Goal: Subscribe to service/newsletter

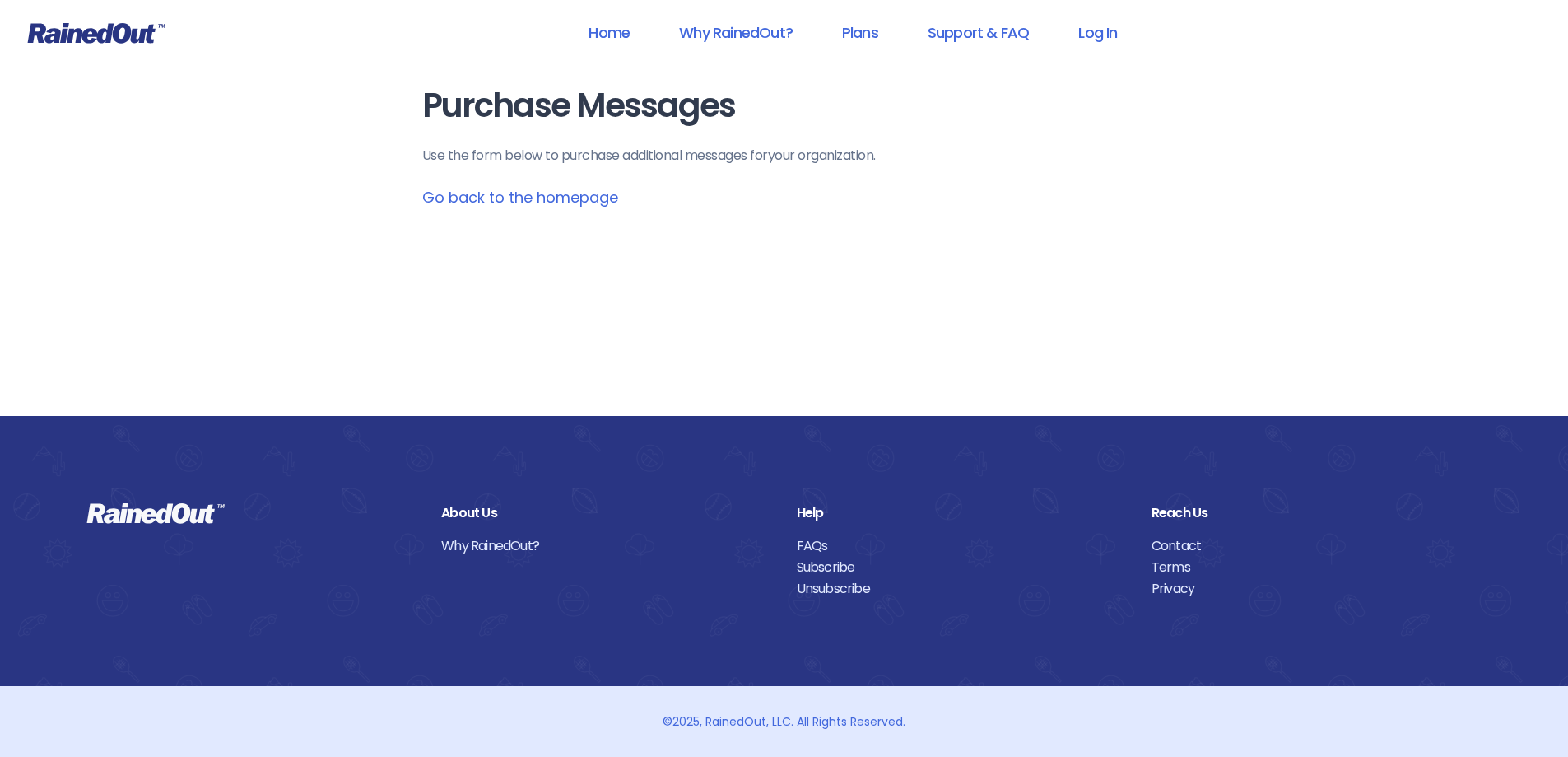
click at [595, 198] on link "Go back to the homepage" at bounding box center [520, 197] width 196 height 20
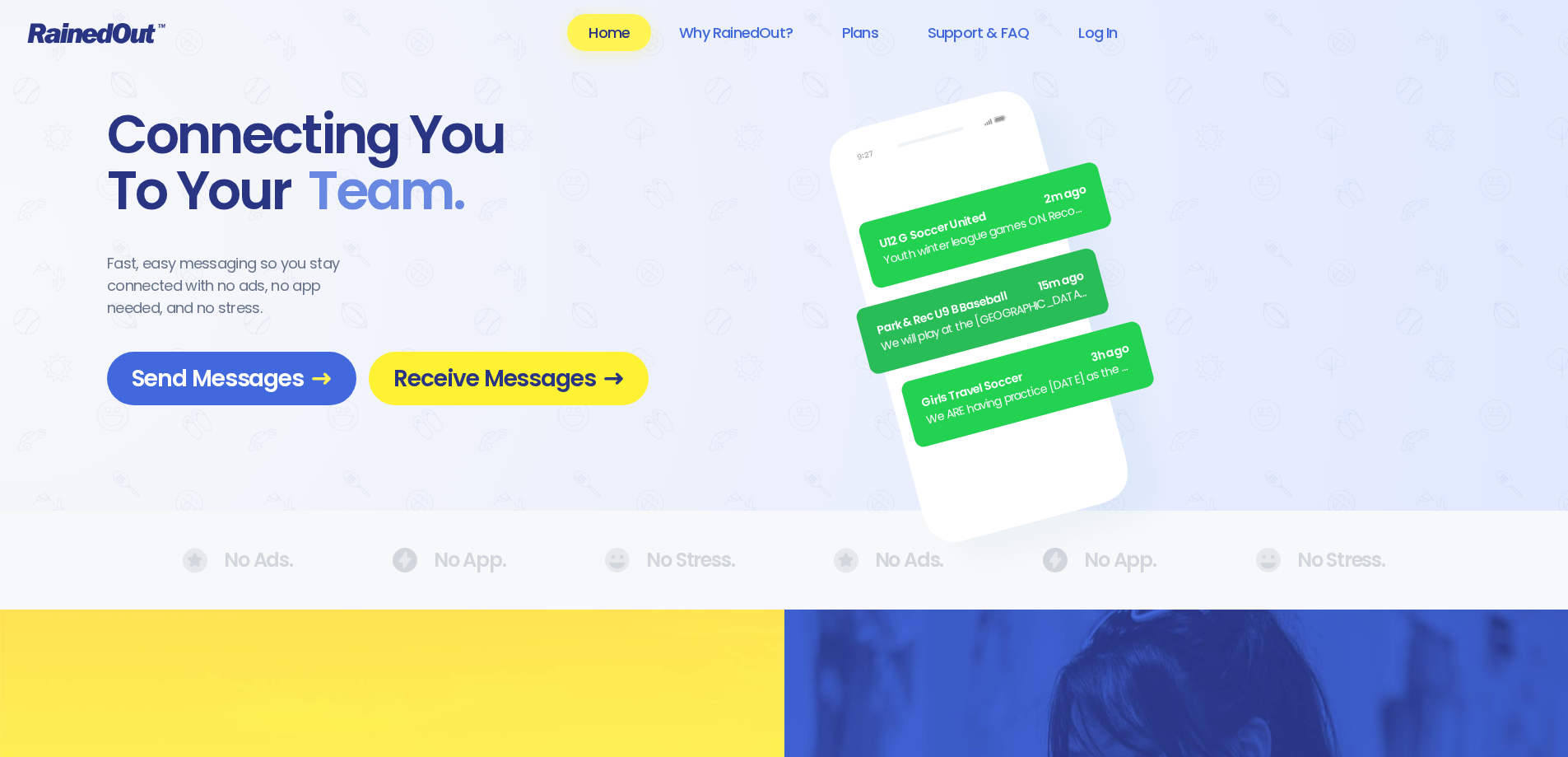
click at [529, 382] on span "Receive Messages" at bounding box center [508, 378] width 231 height 29
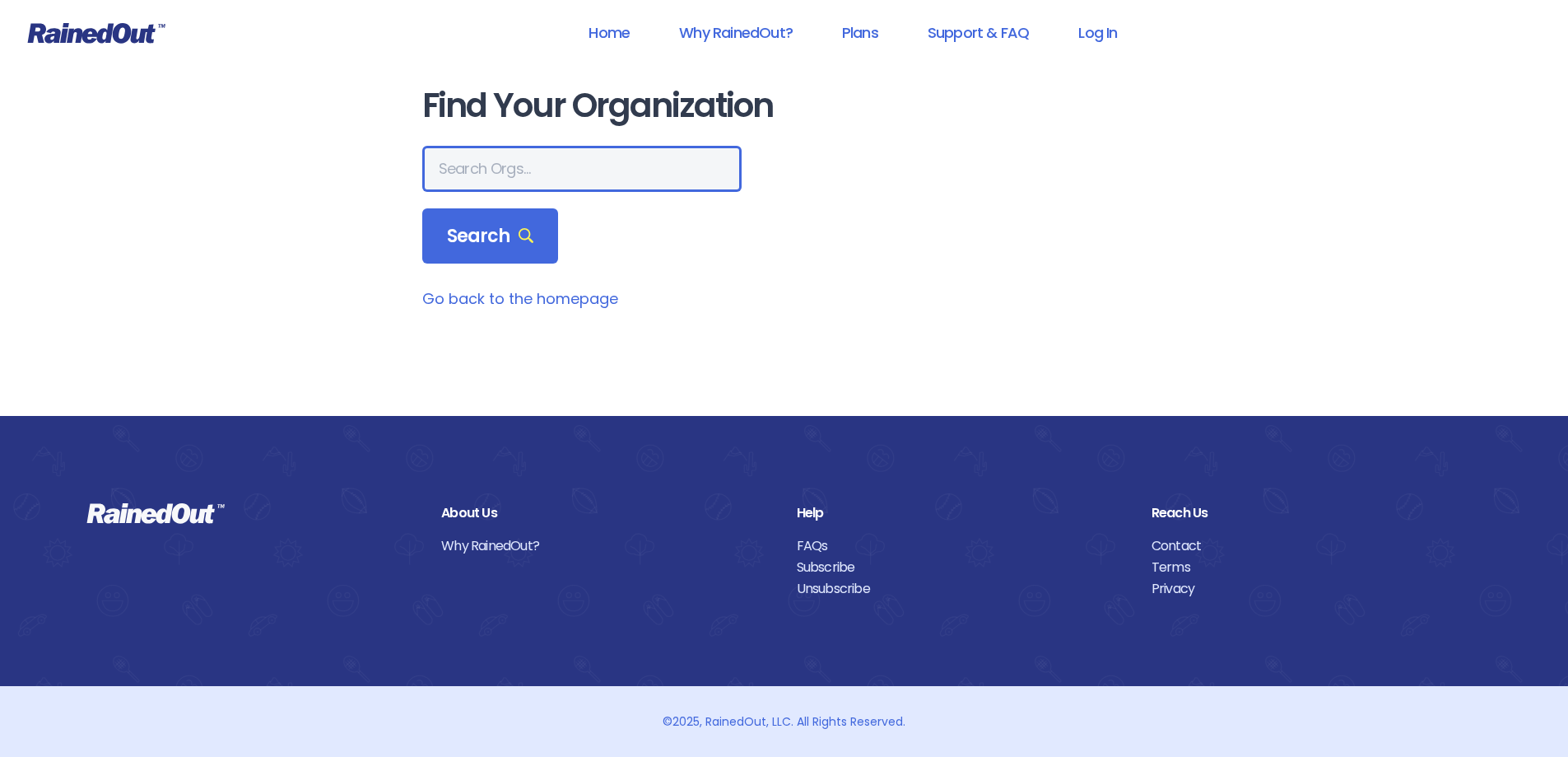
click at [537, 154] on input "text" at bounding box center [582, 169] width 320 height 47
type input "Homeschool Soccer"
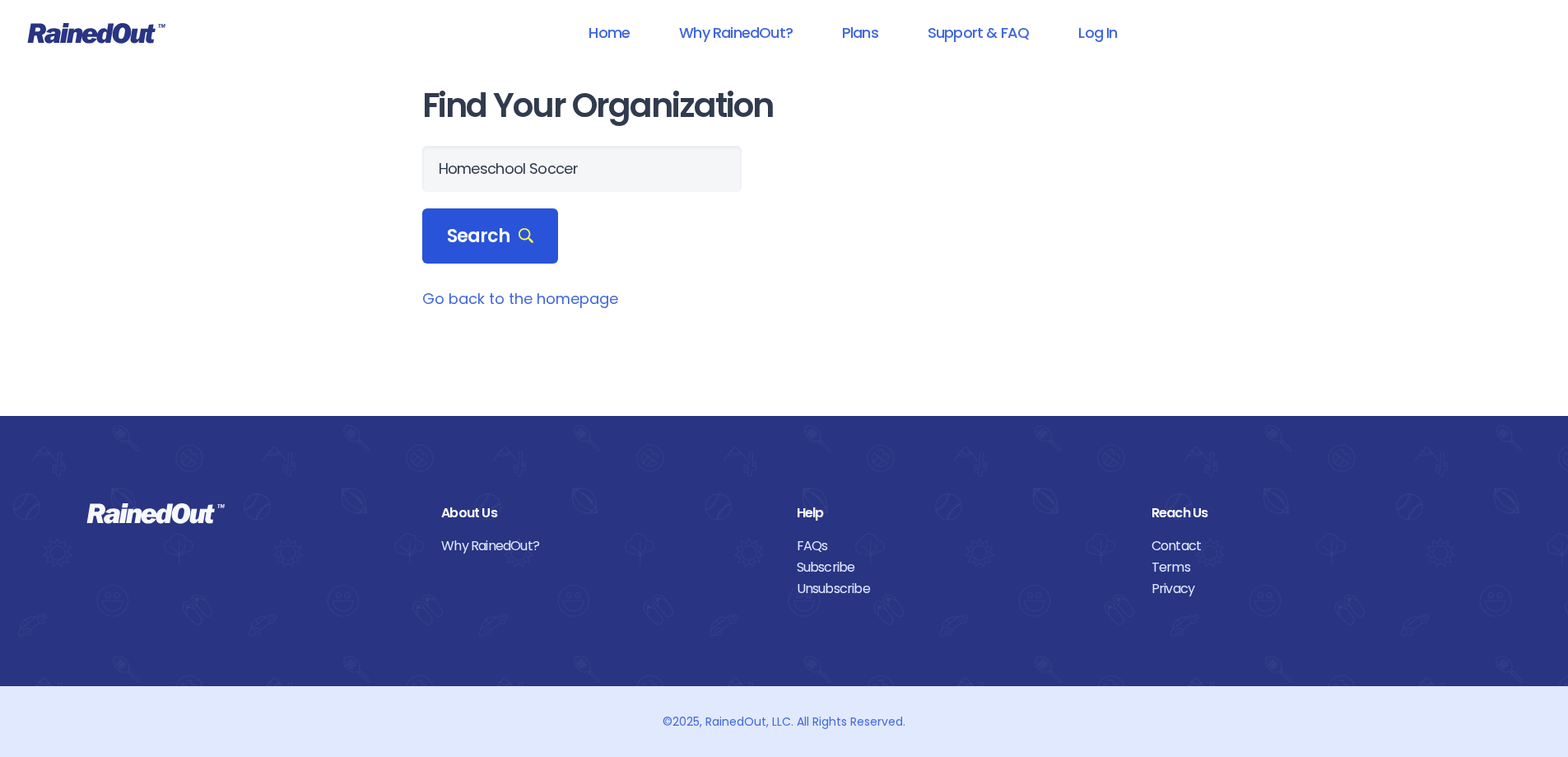
click at [499, 229] on span "Search" at bounding box center [490, 236] width 87 height 23
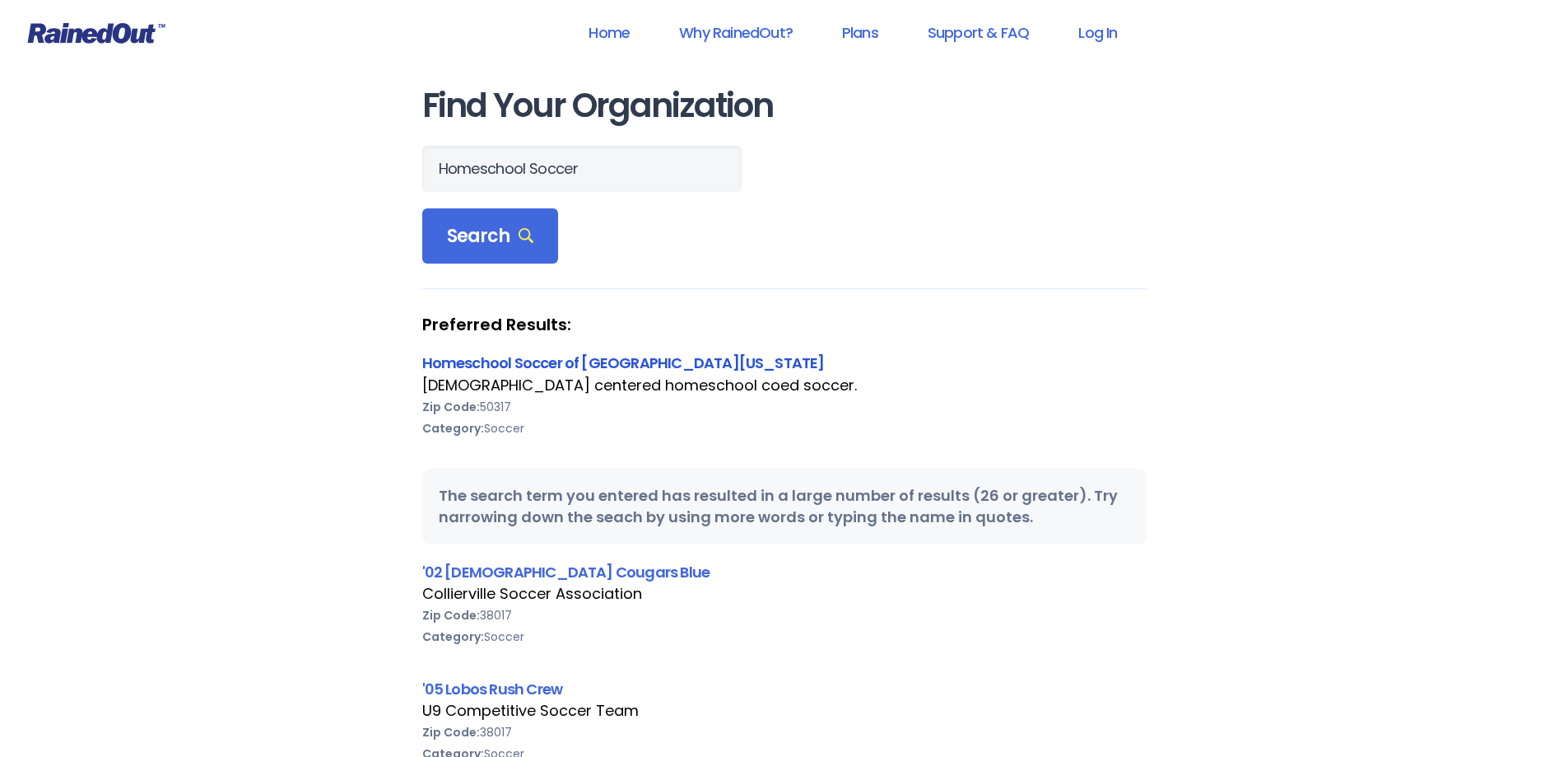
click at [504, 361] on link "Homeschool Soccer of [GEOGRAPHIC_DATA][US_STATE]" at bounding box center [623, 362] width 402 height 20
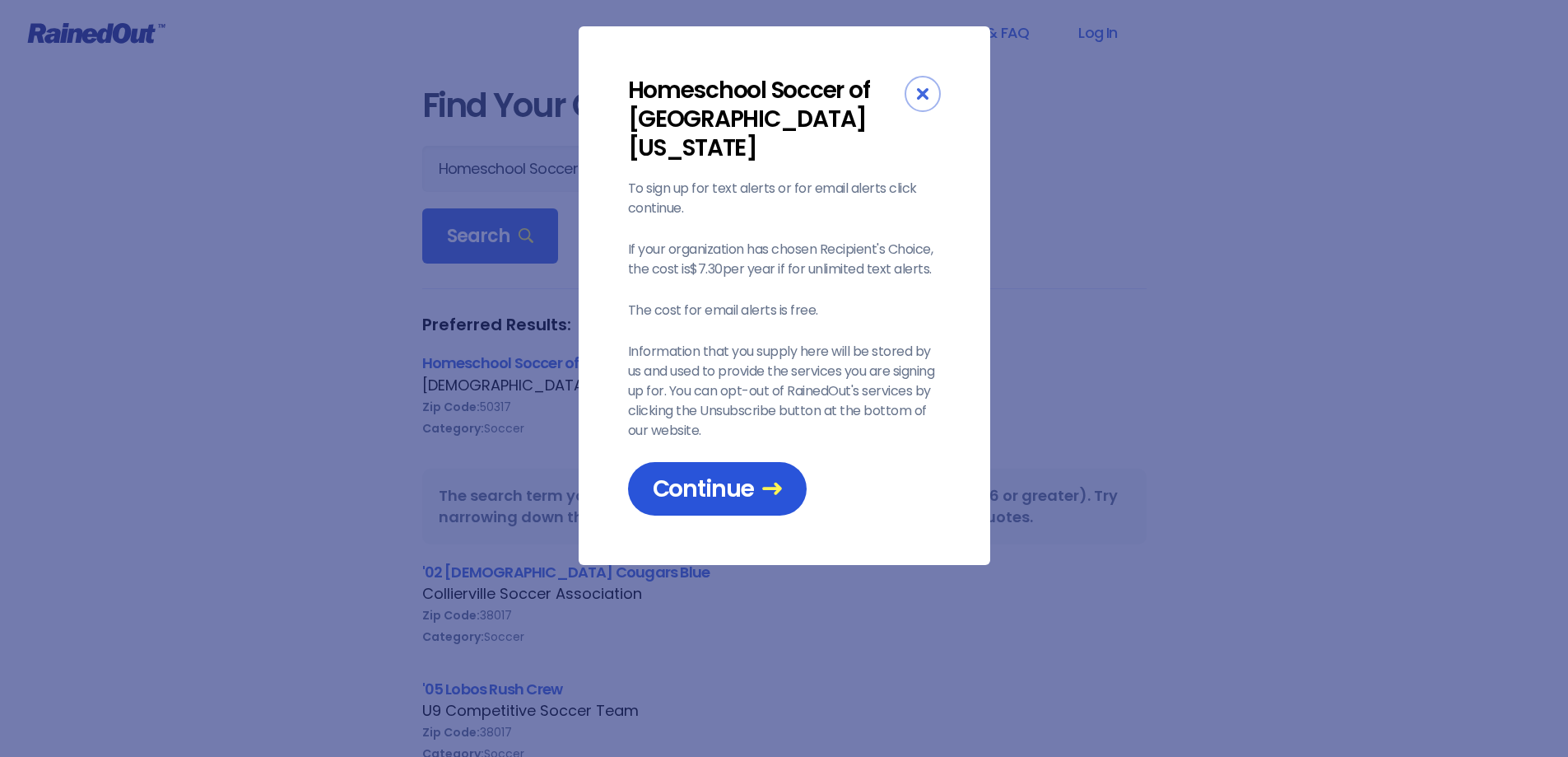
click at [712, 474] on span "Continue" at bounding box center [717, 488] width 129 height 29
